Goal: Information Seeking & Learning: Find specific page/section

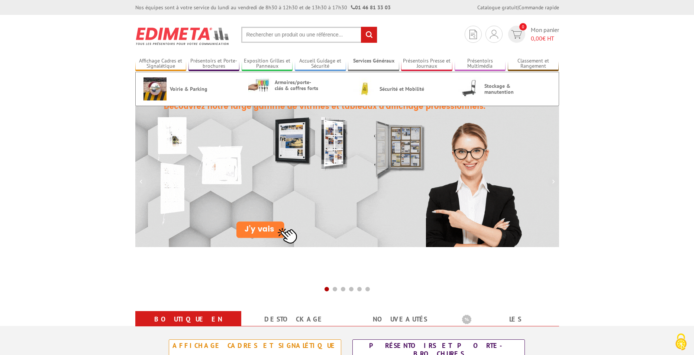
click at [379, 59] on link "Services Généraux" at bounding box center [373, 64] width 51 height 12
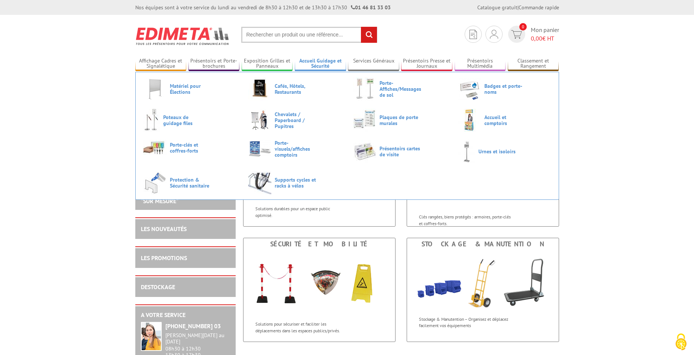
click at [326, 63] on link "Accueil Guidage et Sécurité" at bounding box center [320, 64] width 51 height 12
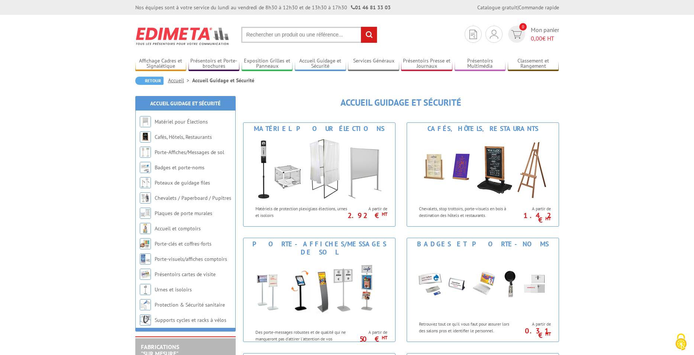
click at [328, 29] on input "text" at bounding box center [309, 35] width 136 height 16
click at [321, 33] on input "text" at bounding box center [309, 35] width 136 height 16
type input "lanière + porte badge"
click at [361, 27] on input "rechercher" at bounding box center [369, 35] width 16 height 16
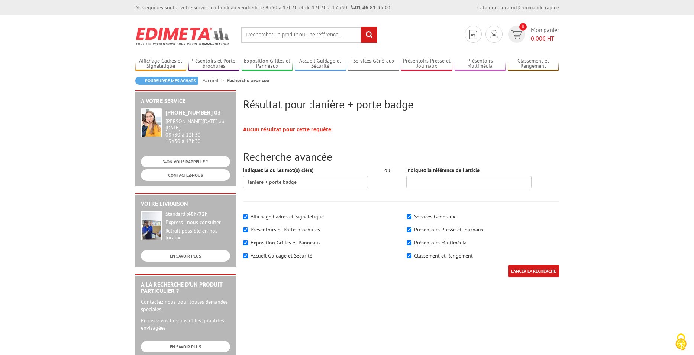
click at [344, 35] on input "text" at bounding box center [309, 35] width 136 height 16
click at [317, 185] on input "lanière + porte badge" at bounding box center [305, 182] width 125 height 13
click at [508, 265] on input "LANCER LA RECHERCHE" at bounding box center [533, 271] width 51 height 12
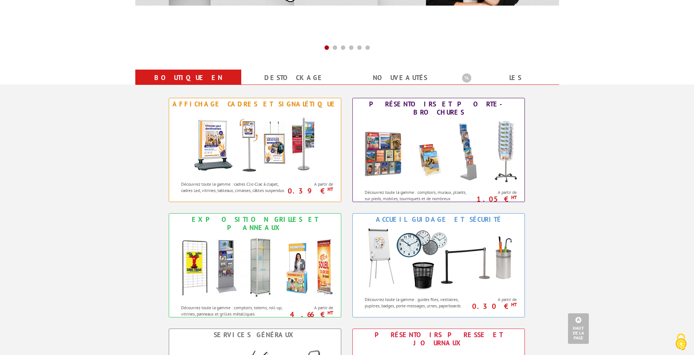
scroll to position [335, 0]
